Goal: Information Seeking & Learning: Check status

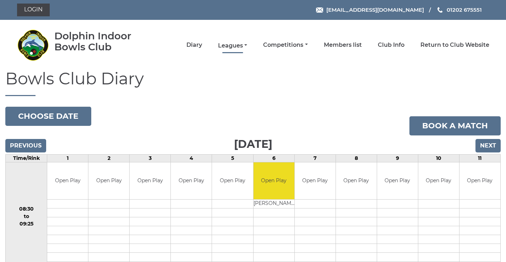
click at [230, 47] on link "Leagues" at bounding box center [232, 46] width 29 height 8
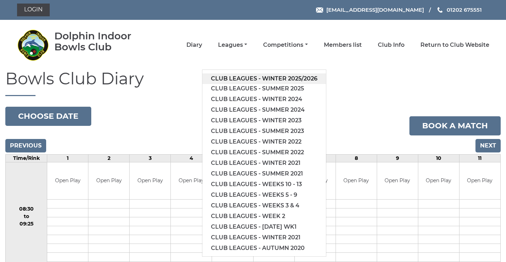
click at [241, 79] on link "Club leagues - Winter 2025/2026" at bounding box center [264, 79] width 124 height 11
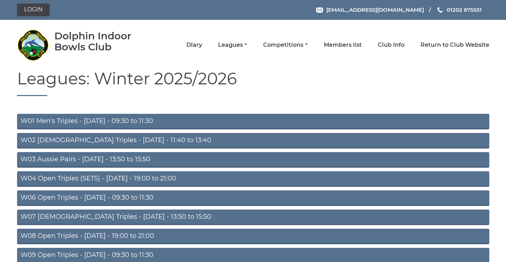
scroll to position [229, 0]
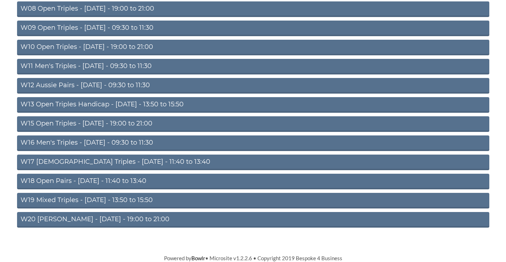
click at [126, 141] on link "W16 Men's Triples - [DATE] - 09:30 to 11:30" at bounding box center [253, 144] width 472 height 16
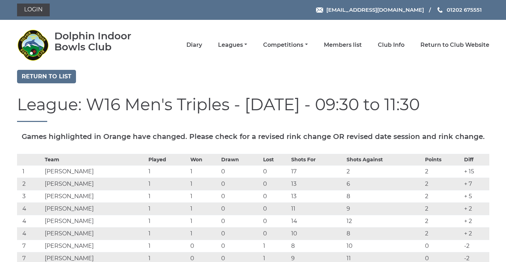
scroll to position [83, 0]
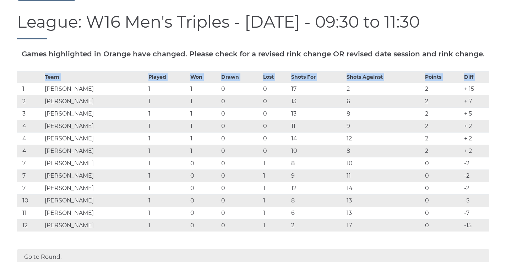
drag, startPoint x: 23, startPoint y: 105, endPoint x: 491, endPoint y: 241, distance: 487.2
click at [491, 241] on div "Team Played Won Drawn Lost Shots For Shots Against Points Diff 1 Peter L ALLEN …" at bounding box center [253, 156] width 483 height 171
copy table "Team Played Won Drawn Lost Shots For Shots Against Points Diff"
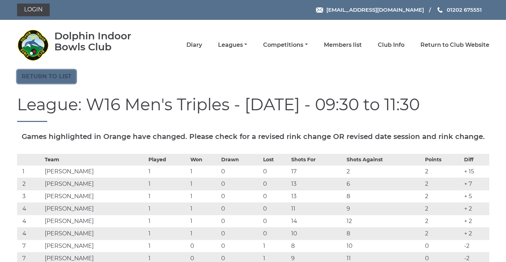
click at [45, 77] on link "Return to list" at bounding box center [46, 76] width 59 height 13
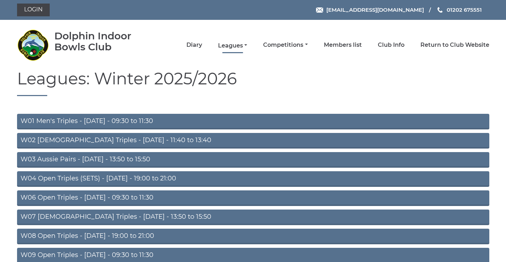
click at [246, 45] on link "Leagues" at bounding box center [232, 46] width 29 height 8
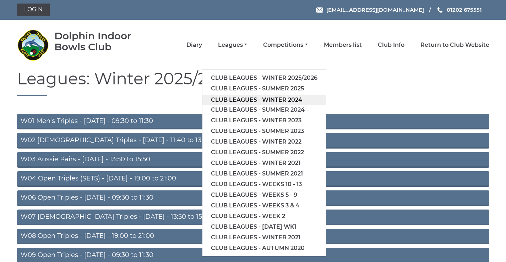
click at [246, 103] on link "Club leagues - Winter 2024" at bounding box center [264, 100] width 124 height 11
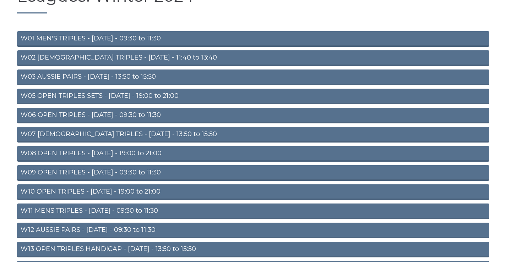
scroll to position [229, 0]
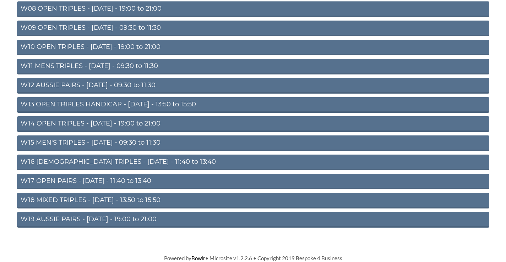
click at [130, 142] on link "W15 MEN'S TRIPLES - Friday - 09:30 to 11:30" at bounding box center [253, 144] width 472 height 16
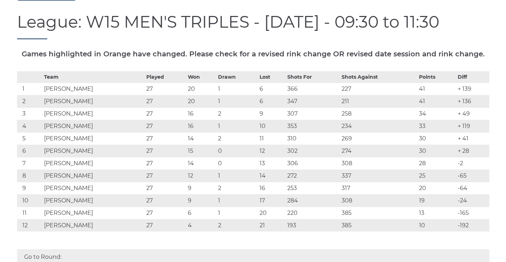
scroll to position [166, 0]
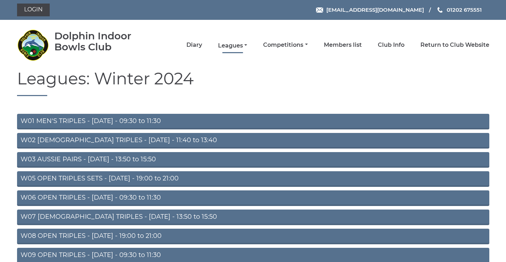
click at [245, 46] on link "Leagues" at bounding box center [232, 46] width 29 height 8
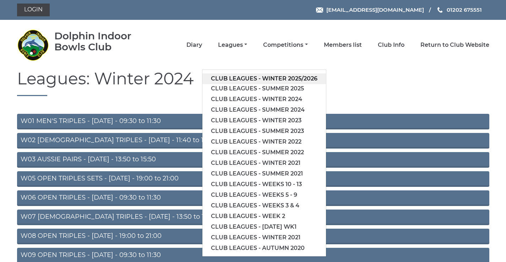
click at [246, 80] on link "Club leagues - Winter 2025/2026" at bounding box center [264, 79] width 124 height 11
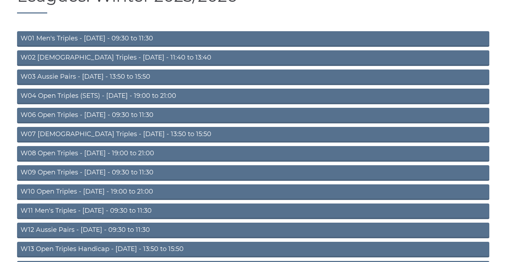
scroll to position [166, 0]
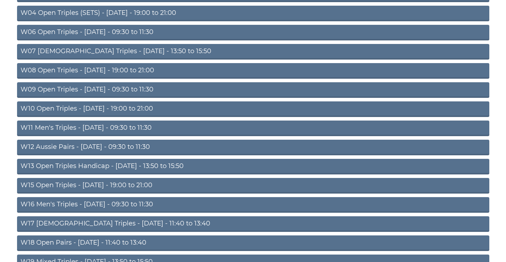
click at [121, 205] on link "W16 Men's Triples - [DATE] - 09:30 to 11:30" at bounding box center [253, 205] width 472 height 16
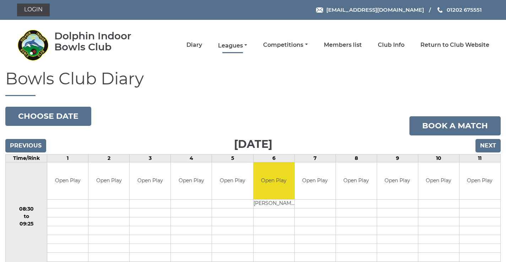
click at [235, 46] on link "Leagues" at bounding box center [232, 46] width 29 height 8
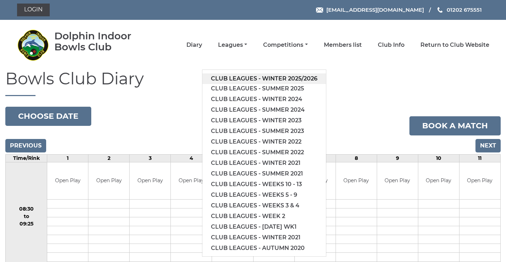
click at [242, 80] on link "Club leagues - Winter 2025/2026" at bounding box center [264, 79] width 124 height 11
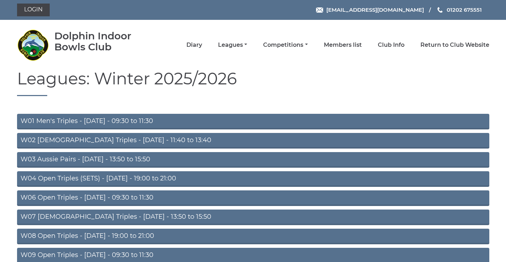
scroll to position [83, 0]
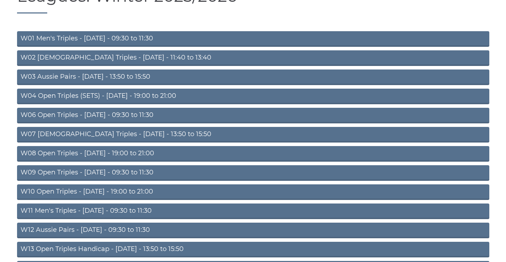
click at [129, 116] on link "W06 Open Triples - [DATE] - 09:30 to 11:30" at bounding box center [253, 116] width 472 height 16
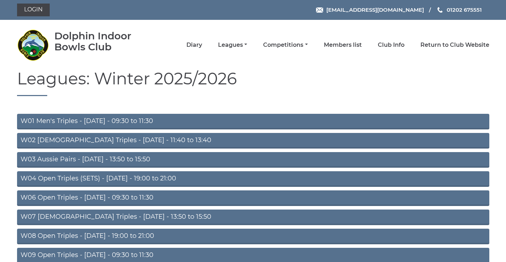
scroll to position [83, 0]
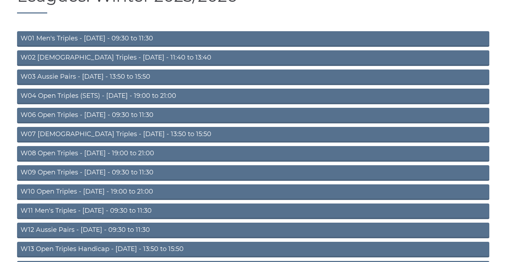
click at [129, 38] on link "W01 Men's Triples - Monday - 09:30 to 11:30" at bounding box center [253, 39] width 472 height 16
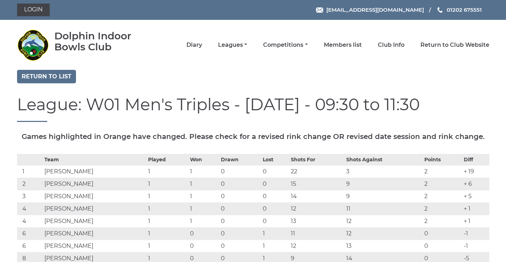
scroll to position [83, 0]
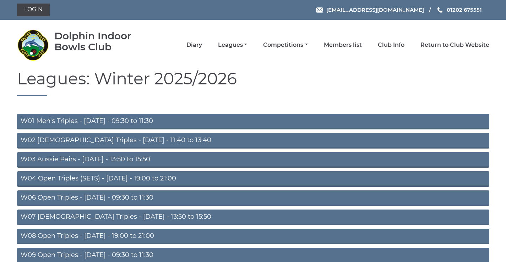
scroll to position [83, 0]
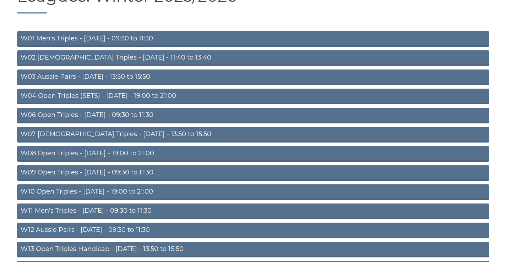
click at [103, 76] on link "W03 Aussie Pairs - [DATE] - 13:50 to 15:50" at bounding box center [253, 78] width 472 height 16
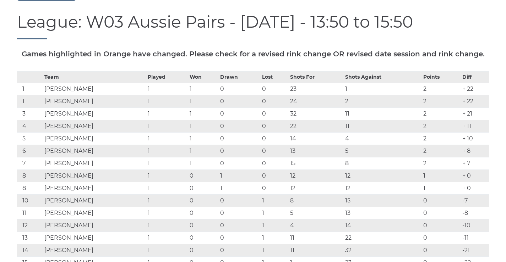
scroll to position [166, 0]
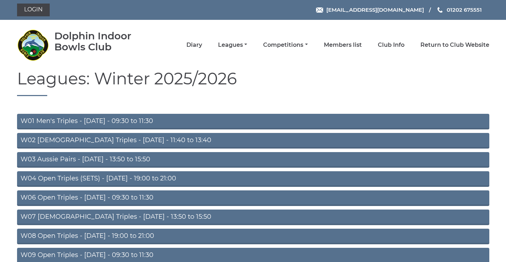
scroll to position [83, 0]
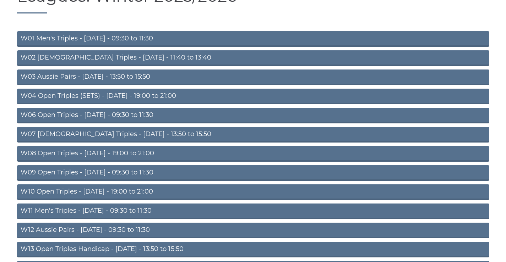
click at [121, 116] on link "W06 Open Triples - [DATE] - 09:30 to 11:30" at bounding box center [253, 116] width 472 height 16
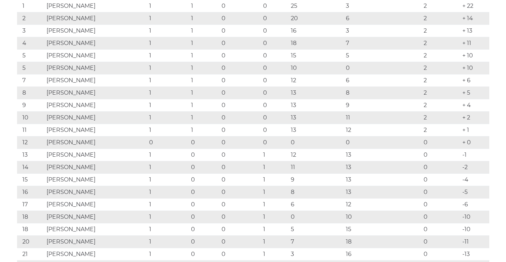
scroll to position [249, 0]
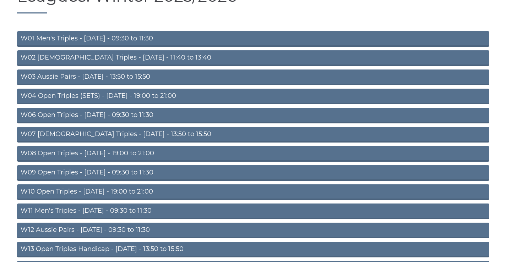
scroll to position [165, 0]
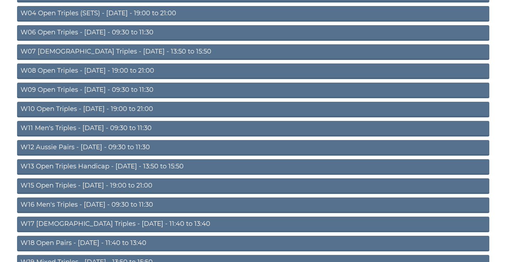
click at [63, 128] on link "W11 Men's Triples - [DATE] - 09:30 to 11:30" at bounding box center [253, 129] width 472 height 16
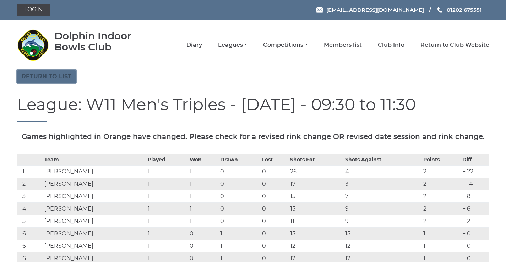
click at [57, 76] on link "Return to list" at bounding box center [46, 76] width 59 height 13
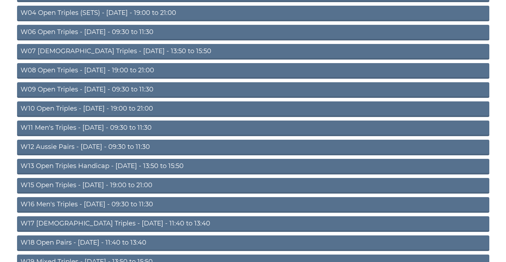
scroll to position [229, 0]
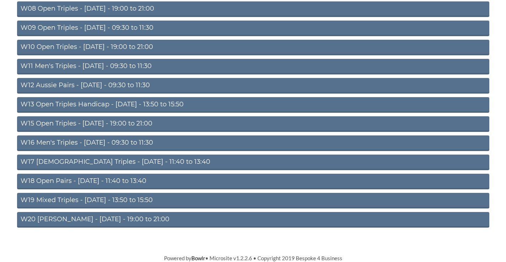
click at [119, 142] on link "W16 Men's Triples - [DATE] - 09:30 to 11:30" at bounding box center [253, 144] width 472 height 16
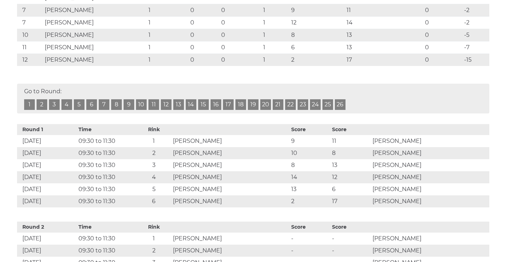
scroll to position [331, 0]
